Goal: Transaction & Acquisition: Purchase product/service

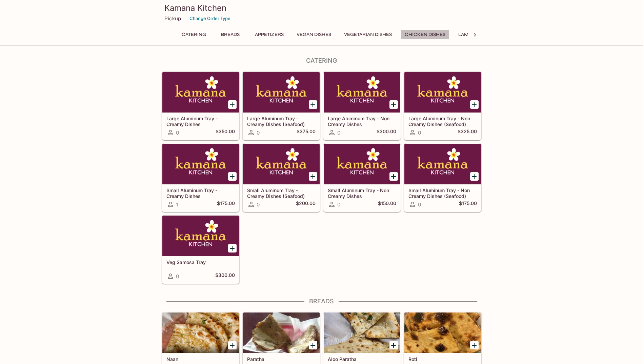
click at [442, 31] on button "Chicken Dishes" at bounding box center [425, 34] width 48 height 9
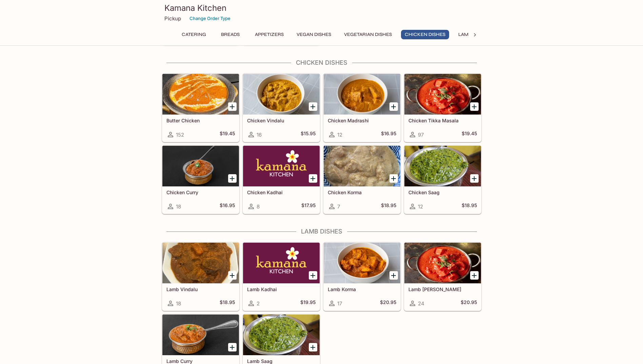
scroll to position [1203, 0]
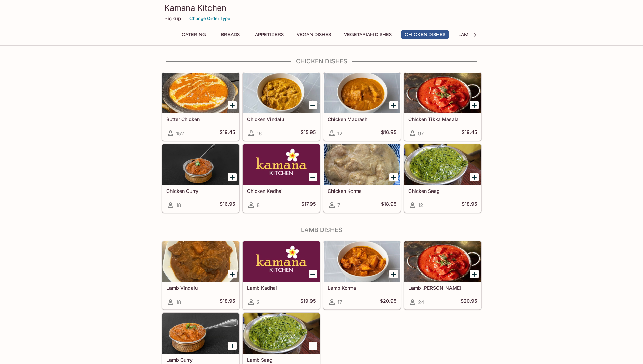
click at [206, 122] on h5 "Butter Chicken" at bounding box center [200, 119] width 68 height 6
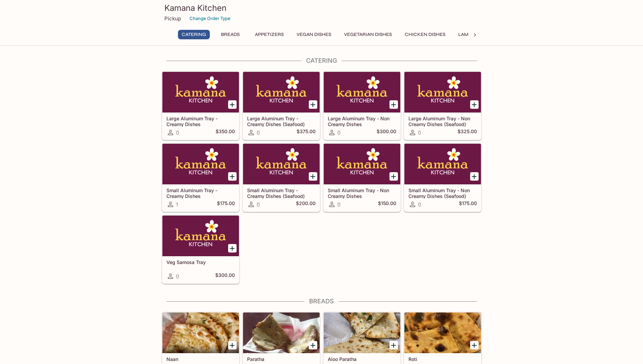
click at [417, 33] on button "Chicken Dishes" at bounding box center [425, 34] width 48 height 9
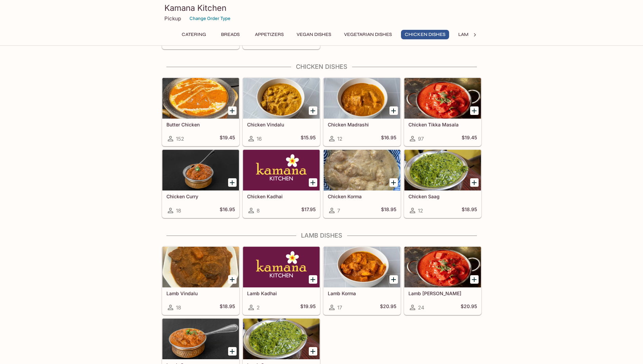
scroll to position [1203, 0]
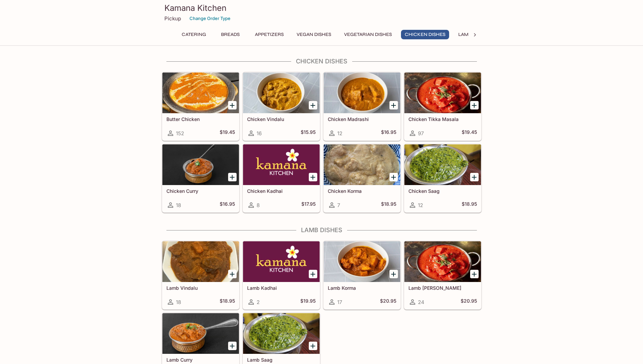
click at [208, 108] on div at bounding box center [200, 93] width 77 height 41
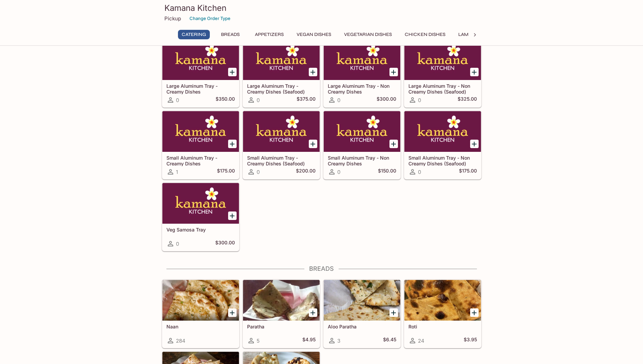
scroll to position [26, 0]
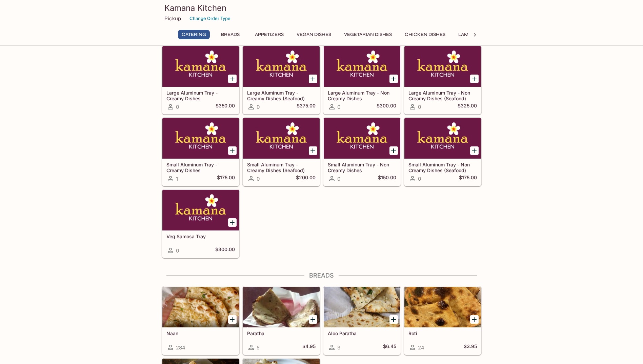
click at [426, 33] on button "Chicken Dishes" at bounding box center [425, 34] width 48 height 9
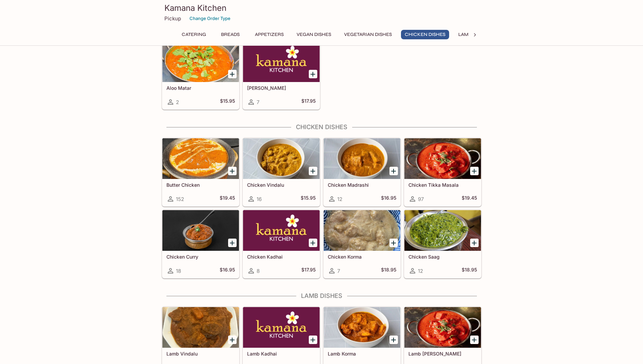
scroll to position [1203, 0]
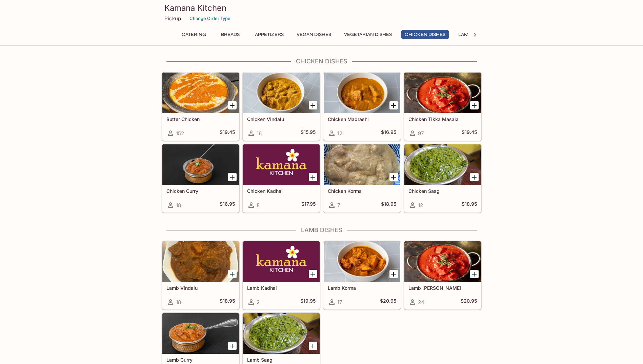
click at [441, 100] on div at bounding box center [442, 93] width 77 height 41
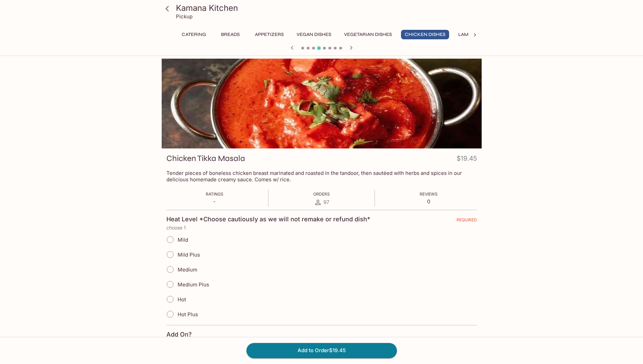
scroll to position [127, 0]
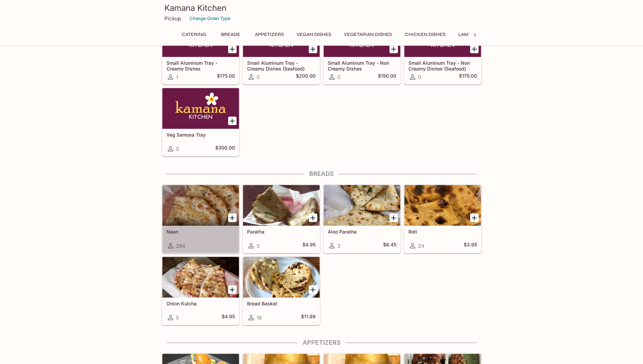
click at [204, 208] on div at bounding box center [200, 205] width 77 height 41
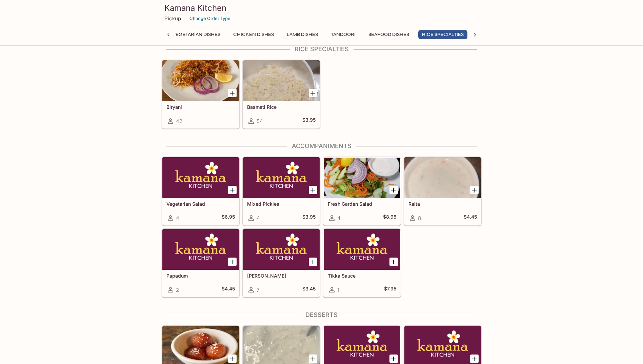
scroll to position [0, 175]
click at [277, 109] on h5 "Basmati Rice" at bounding box center [281, 107] width 68 height 6
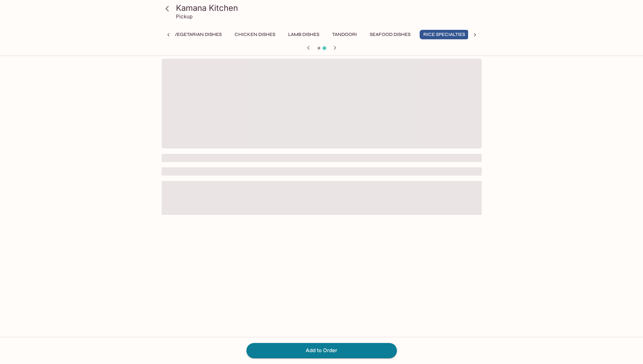
scroll to position [0, 175]
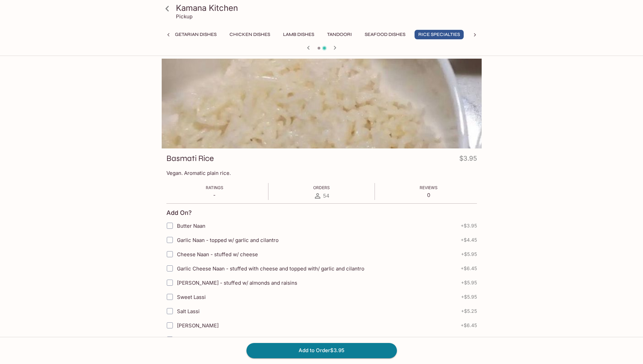
click at [247, 33] on button "Chicken Dishes" at bounding box center [250, 34] width 48 height 9
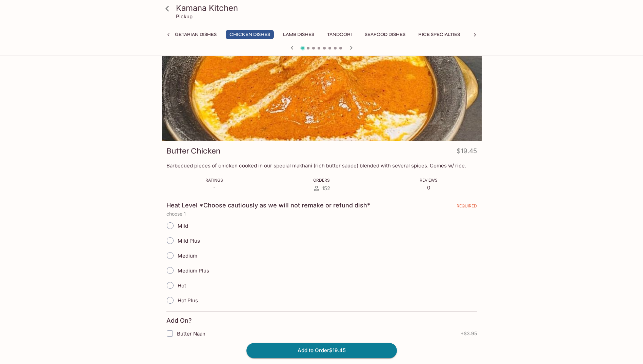
scroll to position [0, 0]
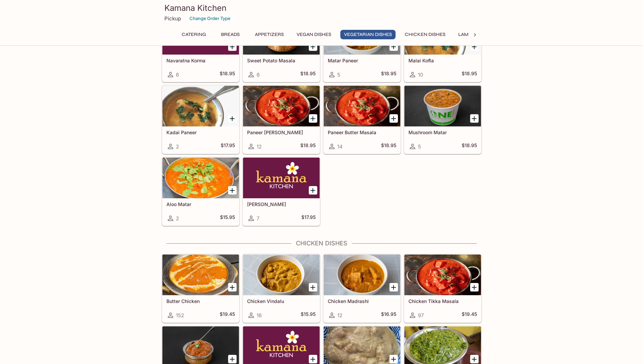
scroll to position [1076, 0]
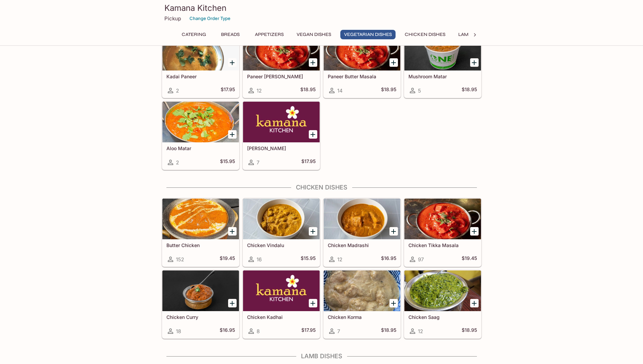
click at [446, 222] on div at bounding box center [442, 219] width 77 height 41
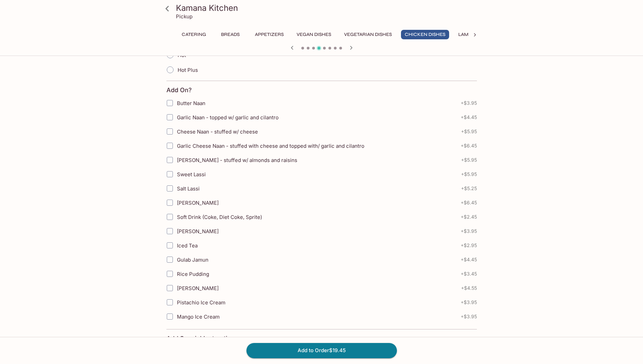
scroll to position [271, 0]
